Goal: Navigation & Orientation: Find specific page/section

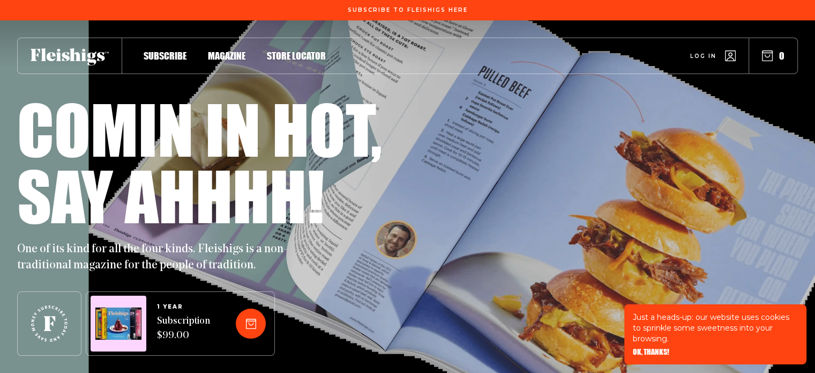
click at [317, 50] on span "Store locator" at bounding box center [296, 45] width 59 height 12
click at [315, 50] on span "Store locator" at bounding box center [296, 45] width 59 height 12
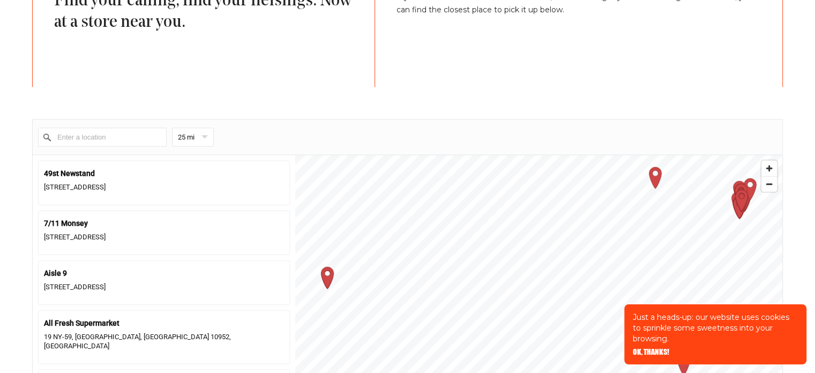
scroll to position [375, 0]
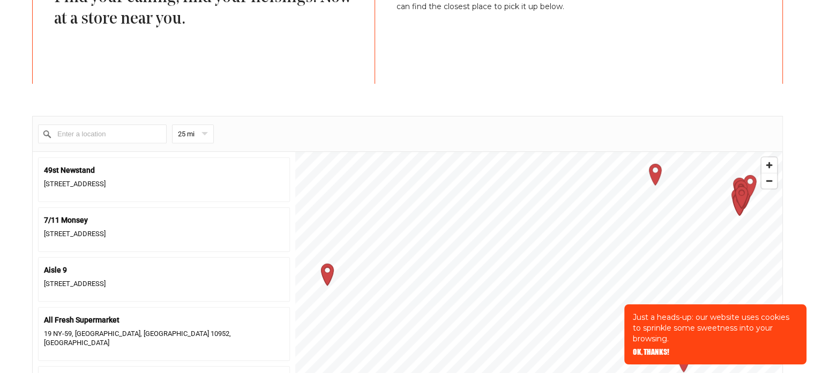
click at [130, 130] on input "Enter a location" at bounding box center [102, 133] width 129 height 19
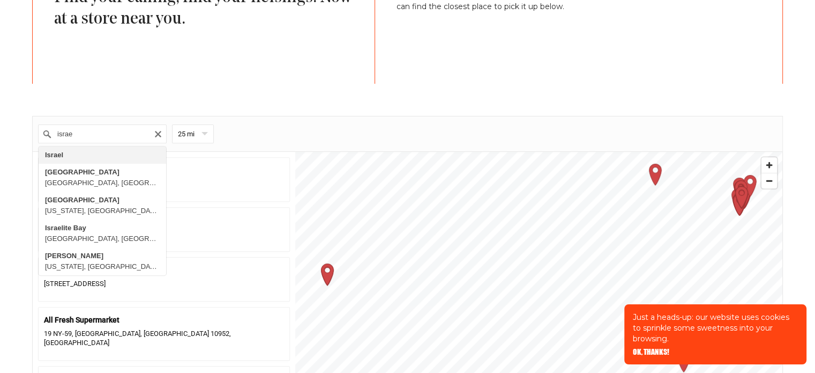
type input "Israel"
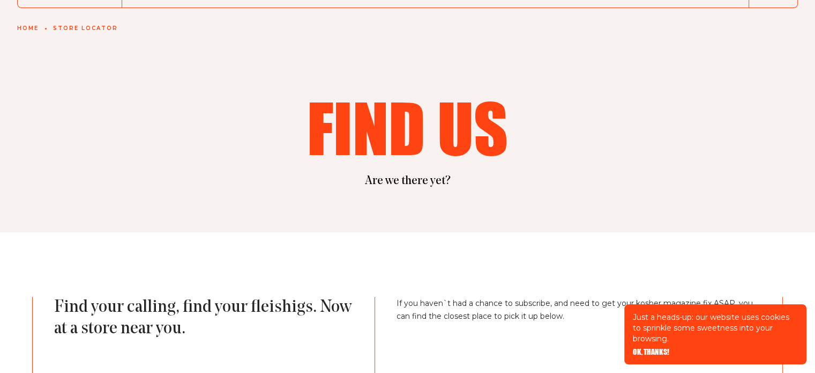
scroll to position [0, 0]
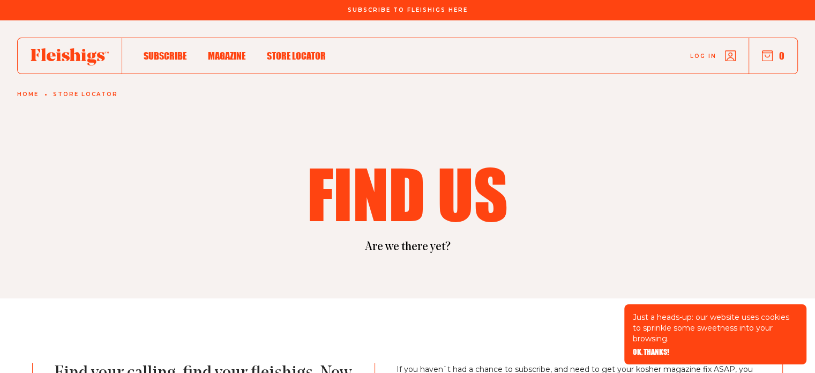
click at [176, 50] on span "Subscribe" at bounding box center [165, 45] width 43 height 12
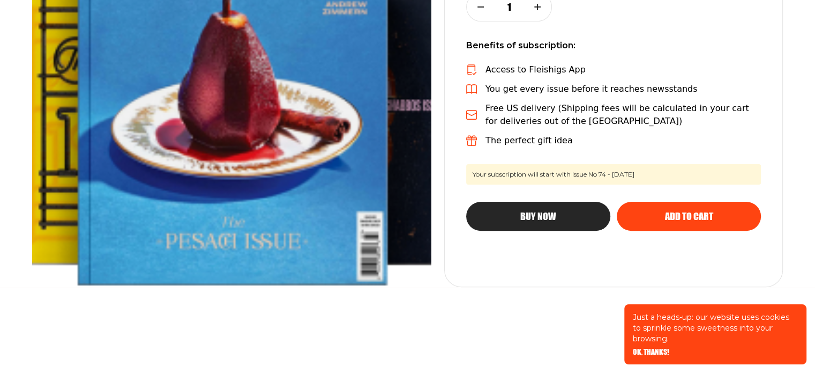
scroll to position [303, 0]
